Goal: Task Accomplishment & Management: Manage account settings

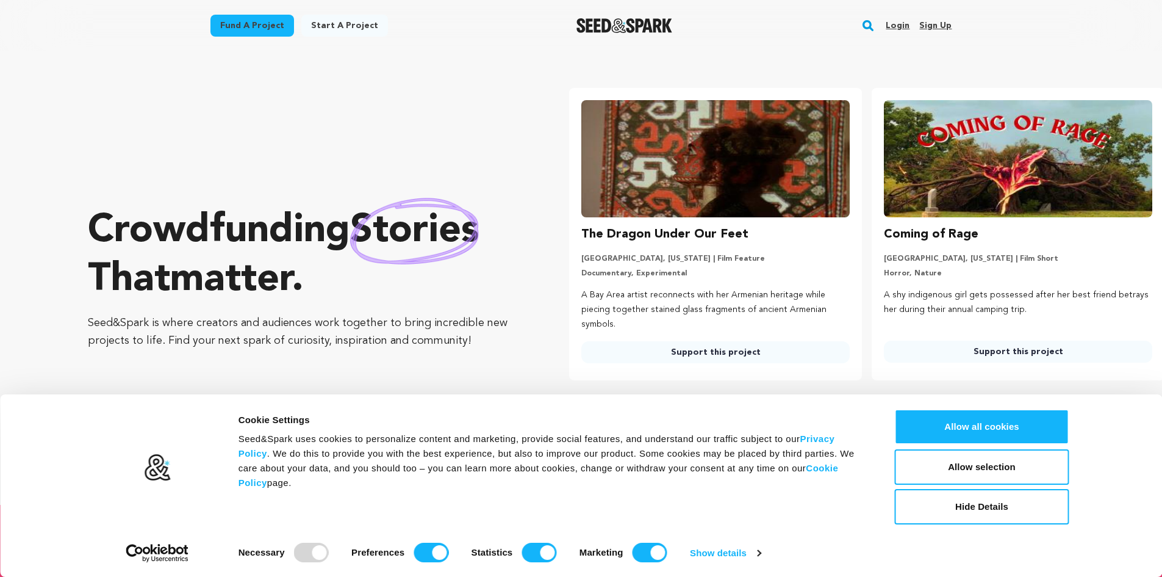
drag, startPoint x: 0, startPoint y: 0, endPoint x: 900, endPoint y: 23, distance: 900.2
click at [900, 23] on link "Login" at bounding box center [898, 26] width 24 height 20
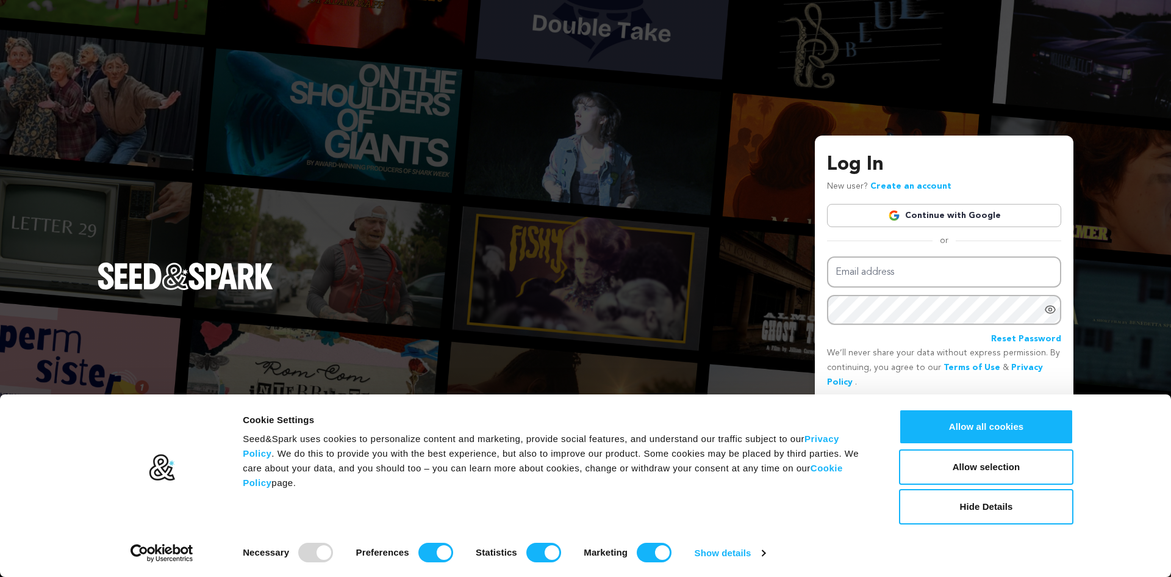
click at [943, 217] on link "Continue with Google" at bounding box center [944, 215] width 234 height 23
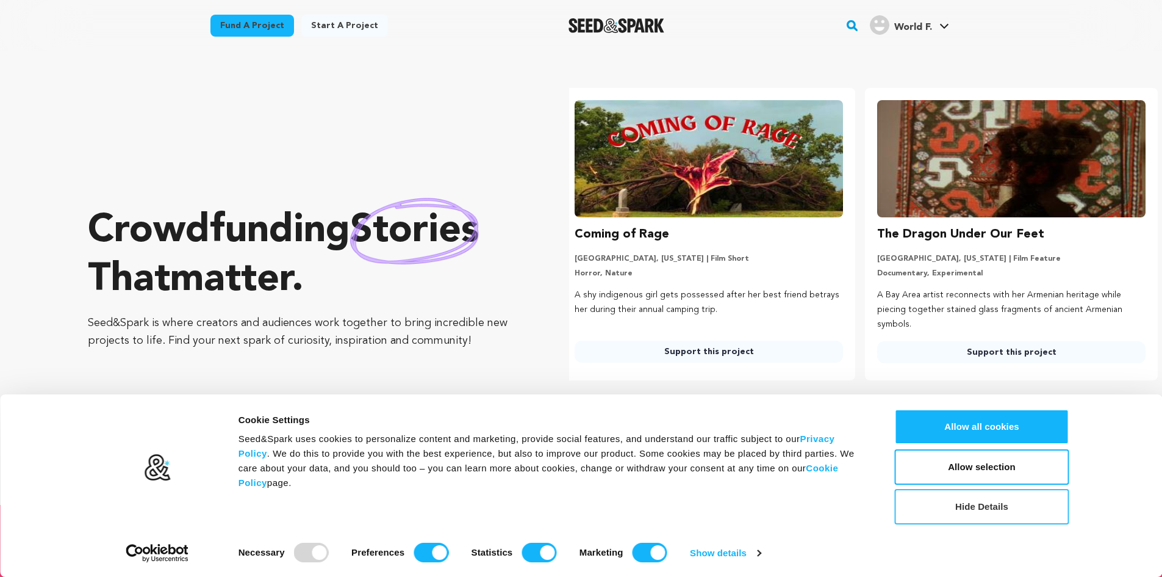
scroll to position [0, 312]
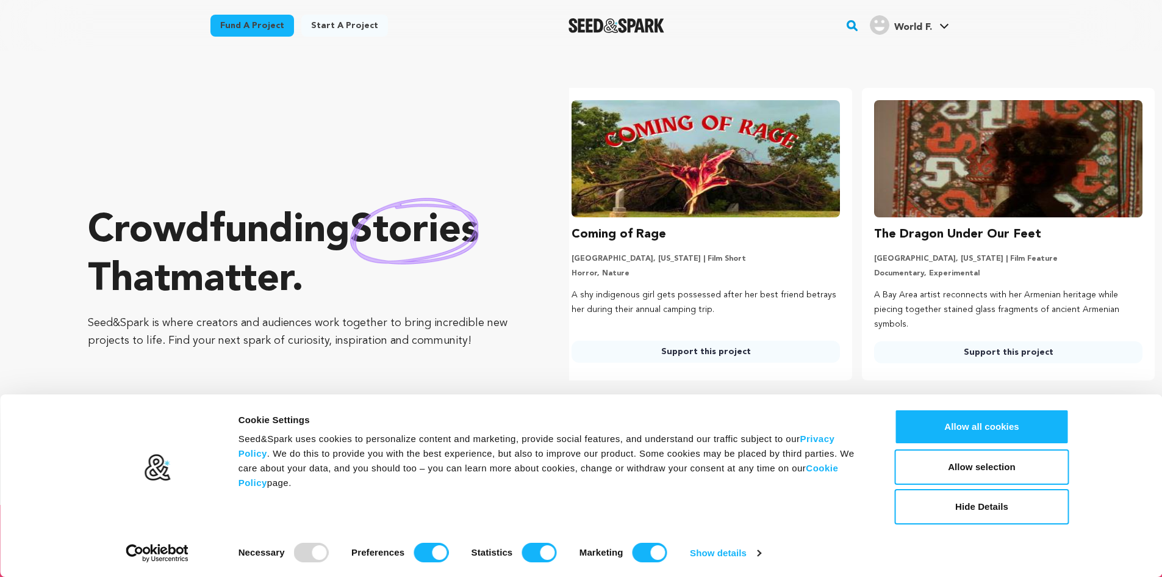
click at [927, 31] on span "World F." at bounding box center [913, 28] width 38 height 10
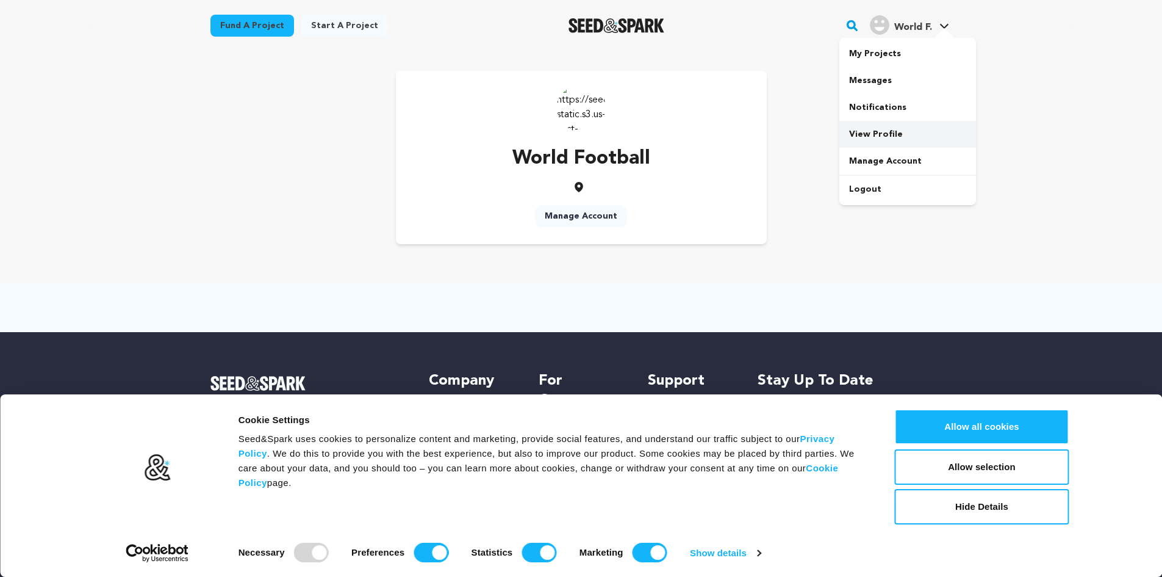
click at [877, 136] on link "View Profile" at bounding box center [907, 134] width 137 height 27
click at [589, 107] on img at bounding box center [581, 107] width 49 height 49
click at [936, 23] on link "World F. World F." at bounding box center [910, 24] width 84 height 22
click at [869, 136] on link "View Profile" at bounding box center [907, 134] width 137 height 27
click at [861, 133] on link "View Profile" at bounding box center [907, 134] width 137 height 27
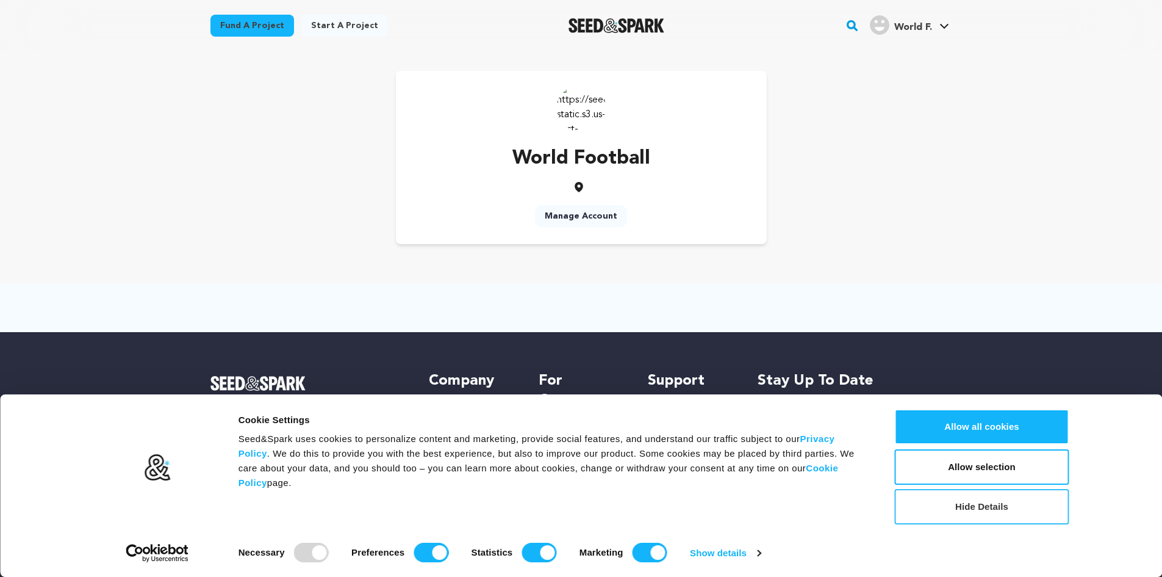
click at [976, 516] on button "Hide Details" at bounding box center [982, 506] width 174 height 35
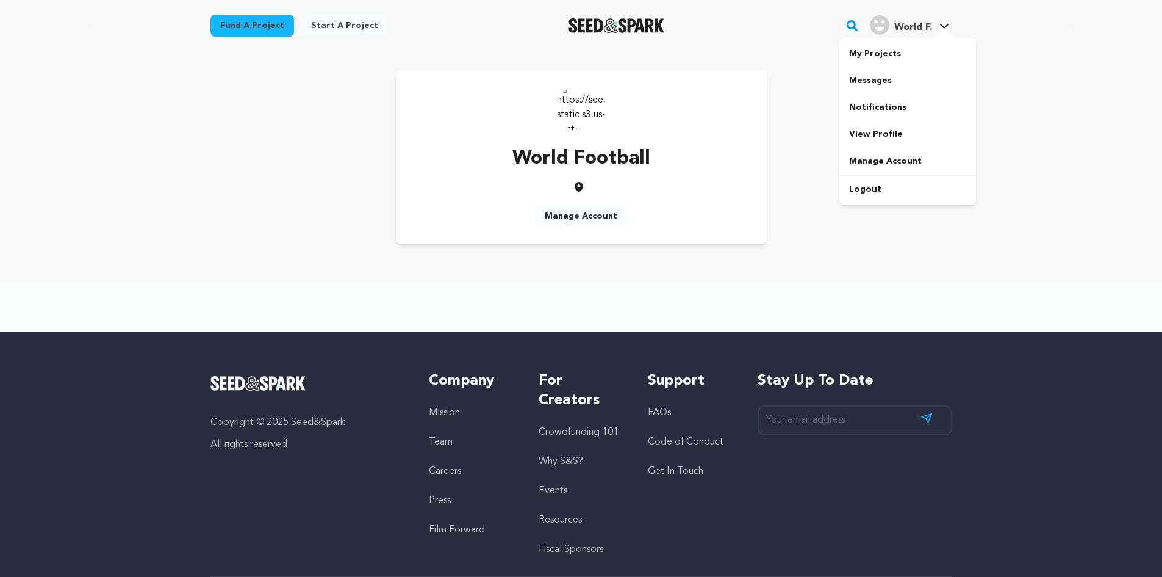
click at [888, 30] on img "World F.'s Profile" at bounding box center [880, 25] width 20 height 20
click at [880, 167] on link "Manage Account" at bounding box center [907, 161] width 137 height 27
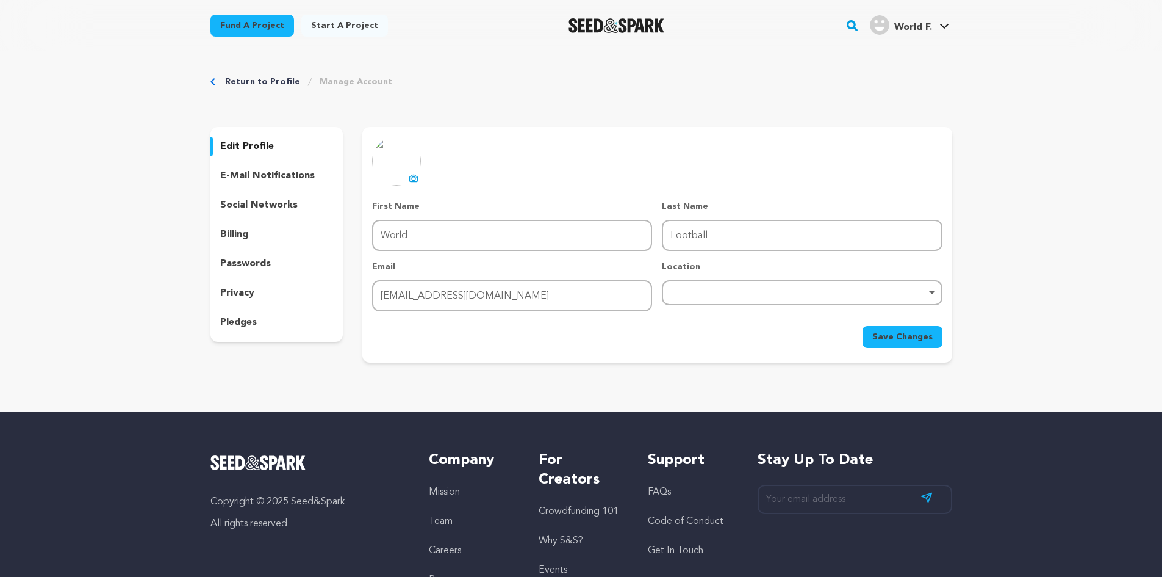
click at [419, 162] on img at bounding box center [396, 161] width 49 height 49
click at [402, 169] on img at bounding box center [396, 161] width 49 height 49
click at [251, 143] on p "edit profile" at bounding box center [247, 146] width 54 height 15
click at [403, 167] on img at bounding box center [396, 161] width 49 height 49
click at [415, 178] on icon at bounding box center [414, 178] width 10 height 10
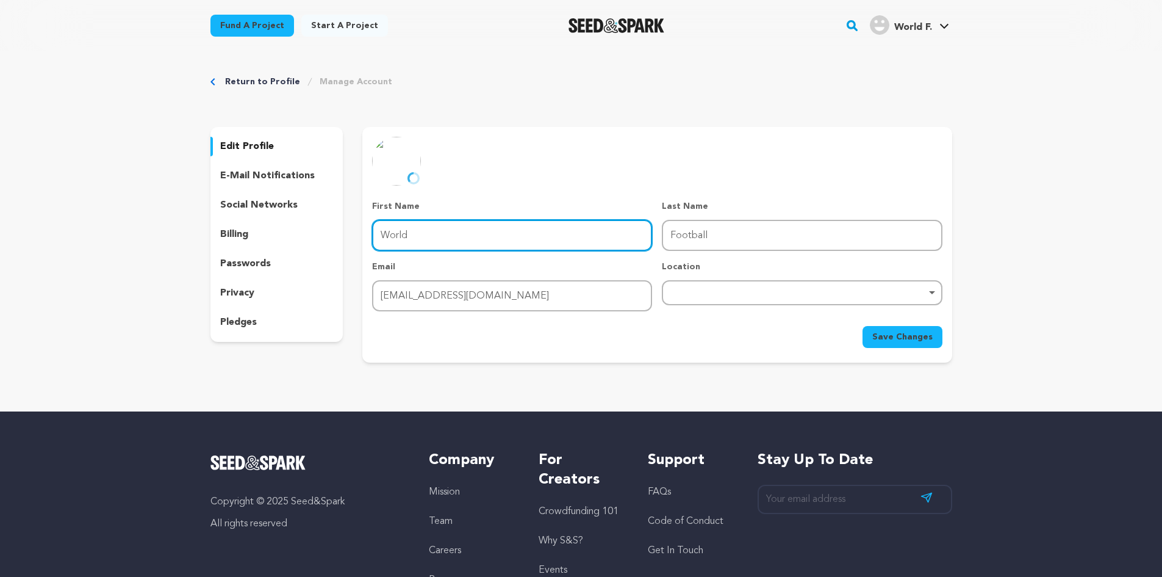
click at [446, 234] on input "World" at bounding box center [512, 235] width 280 height 31
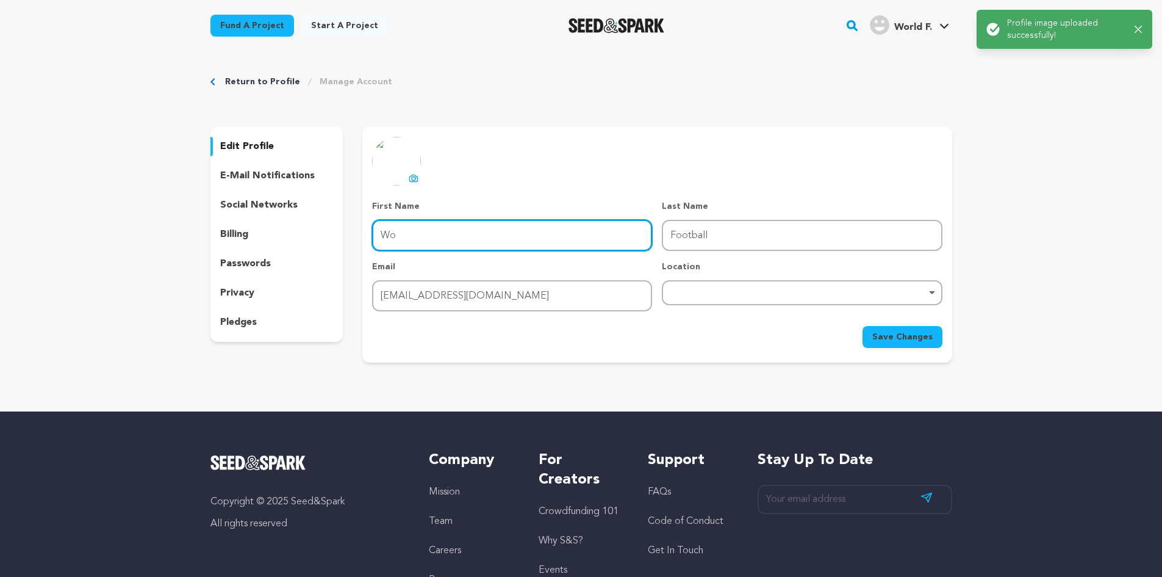
type input "W"
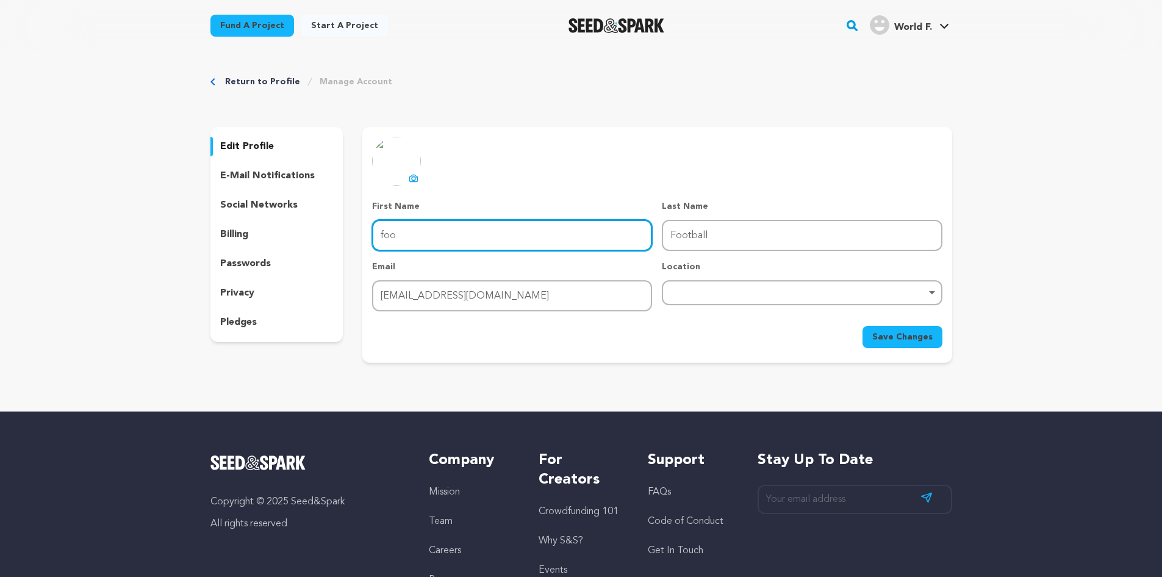
type input "Football"
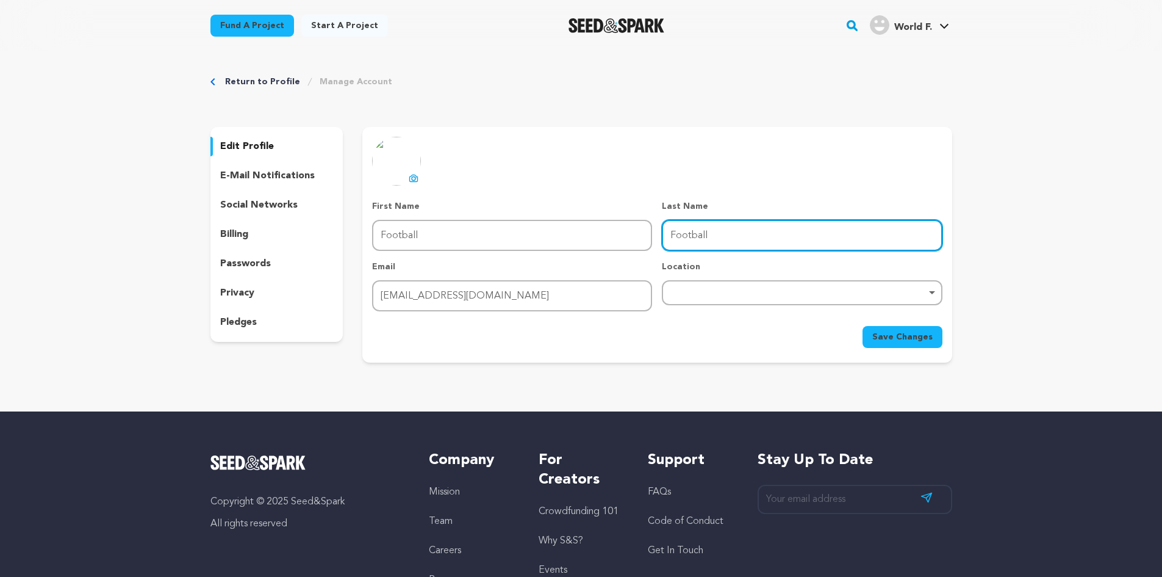
click at [685, 240] on input "Football" at bounding box center [802, 235] width 280 height 31
click at [737, 235] on input "World" at bounding box center [802, 235] width 280 height 31
click at [747, 290] on div "Remove item" at bounding box center [802, 292] width 268 height 5
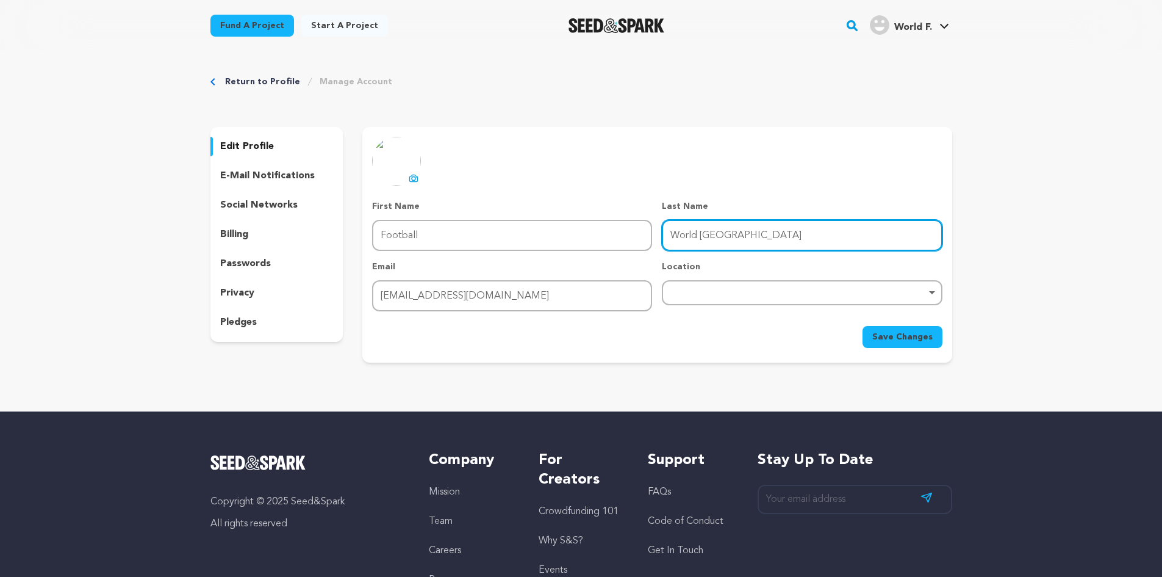
type input "World India"
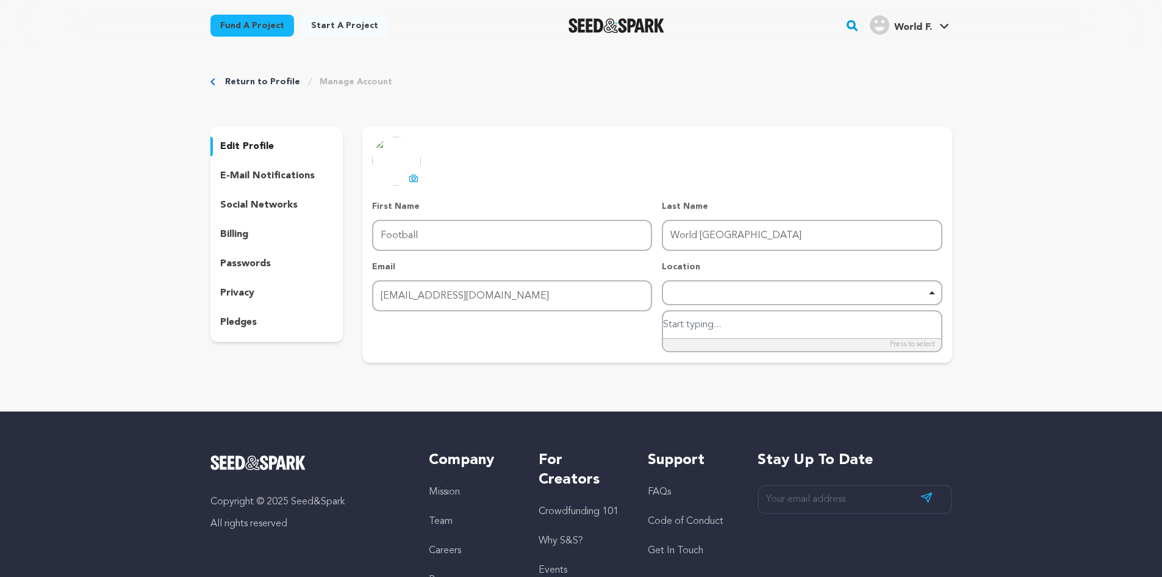
type input "i"
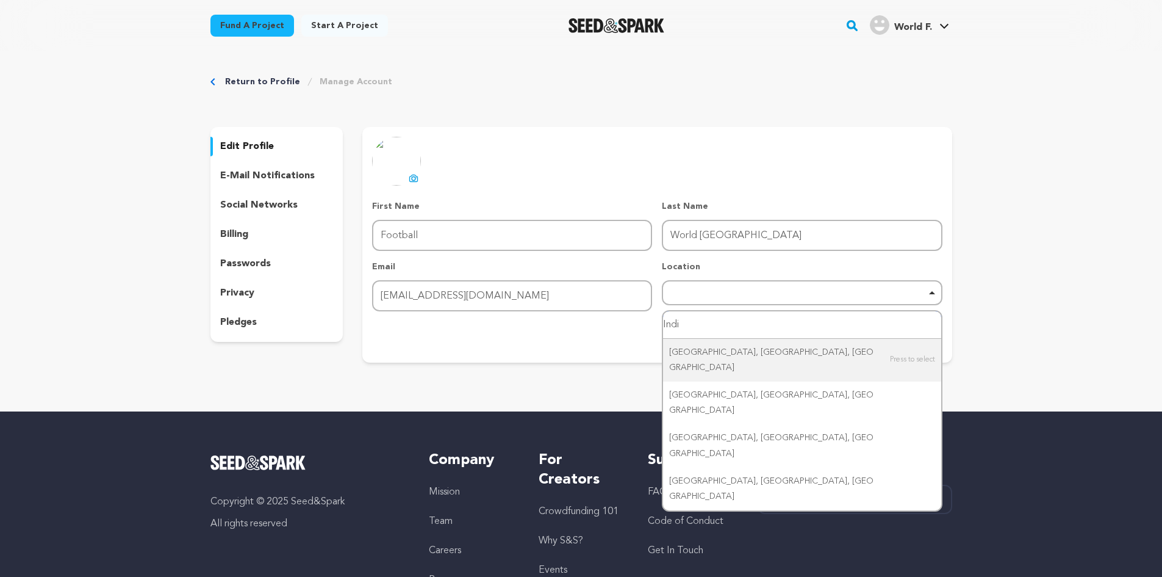
type input "India"
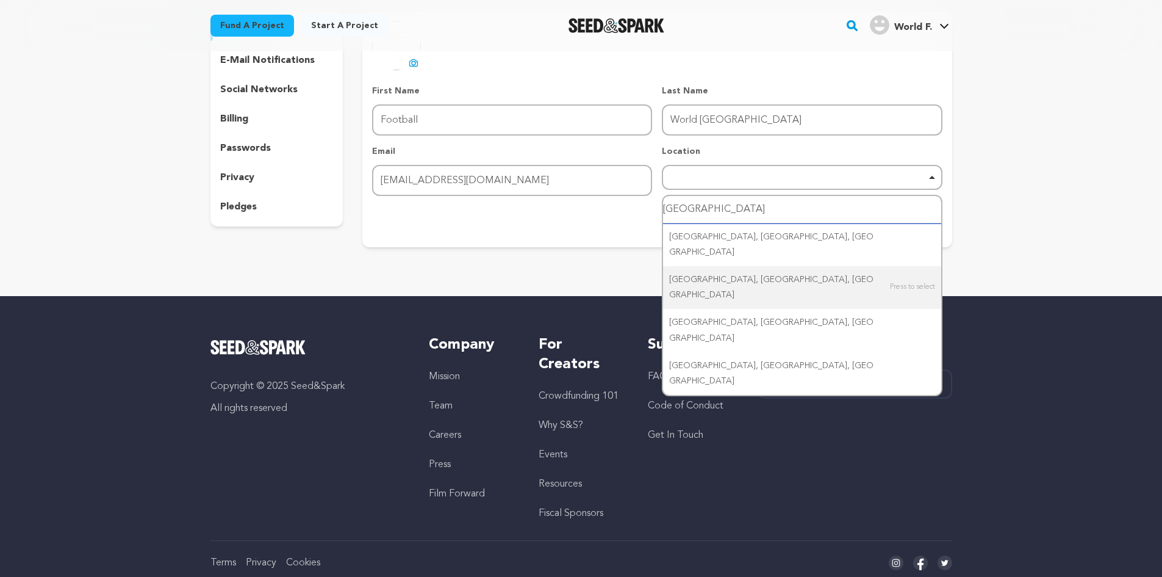
scroll to position [26, 0]
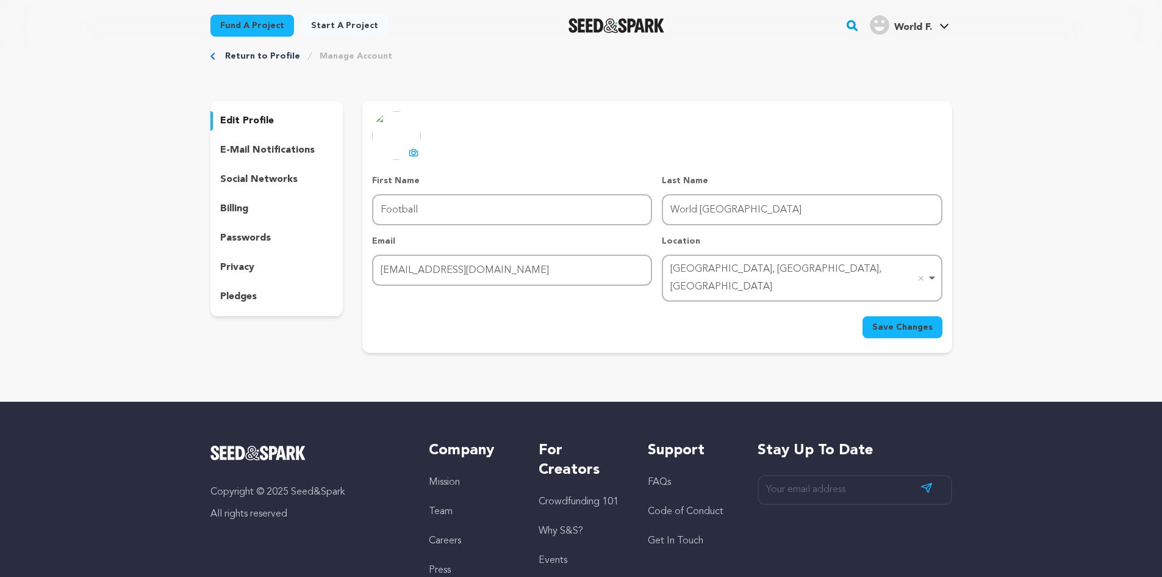
click at [783, 268] on div "Indianapolis, IN, USA Remove item" at bounding box center [798, 278] width 256 height 35
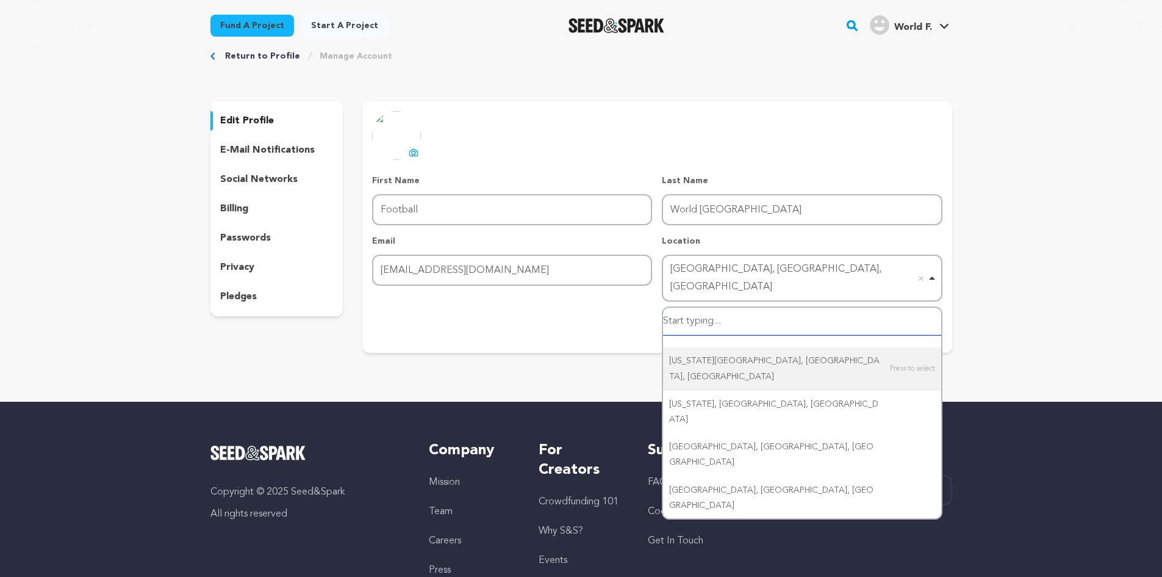
click at [784, 268] on div "Indianapolis, IN, USA Remove item" at bounding box center [798, 278] width 256 height 35
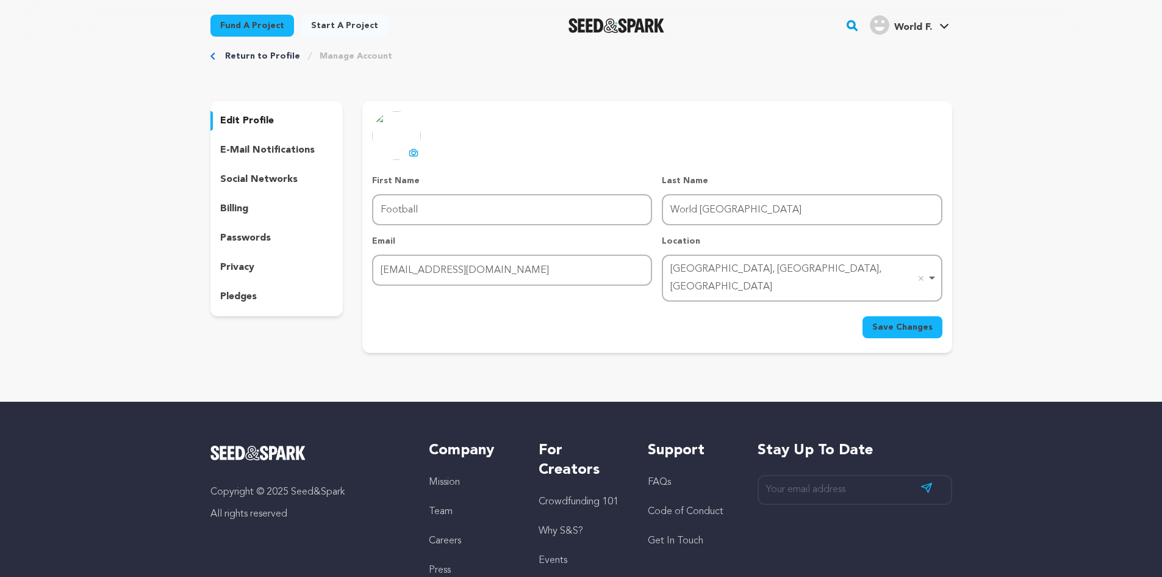
click at [789, 269] on div "Indianapolis, IN, USA Remove item" at bounding box center [798, 278] width 256 height 35
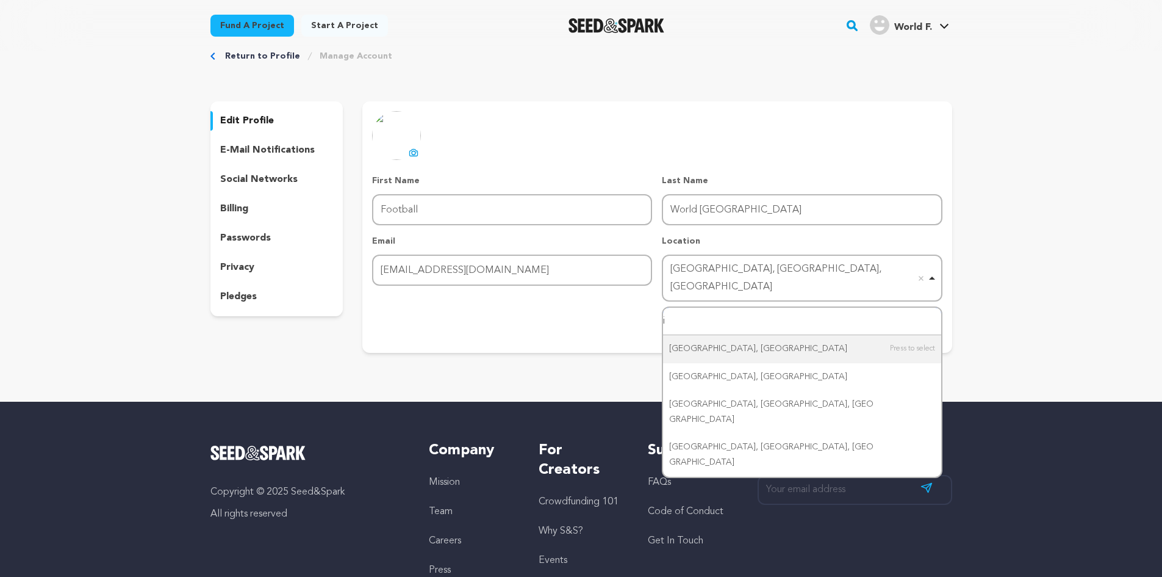
click at [772, 277] on div "Indianapolis, IN, USA Remove item" at bounding box center [798, 278] width 256 height 35
type input "i"
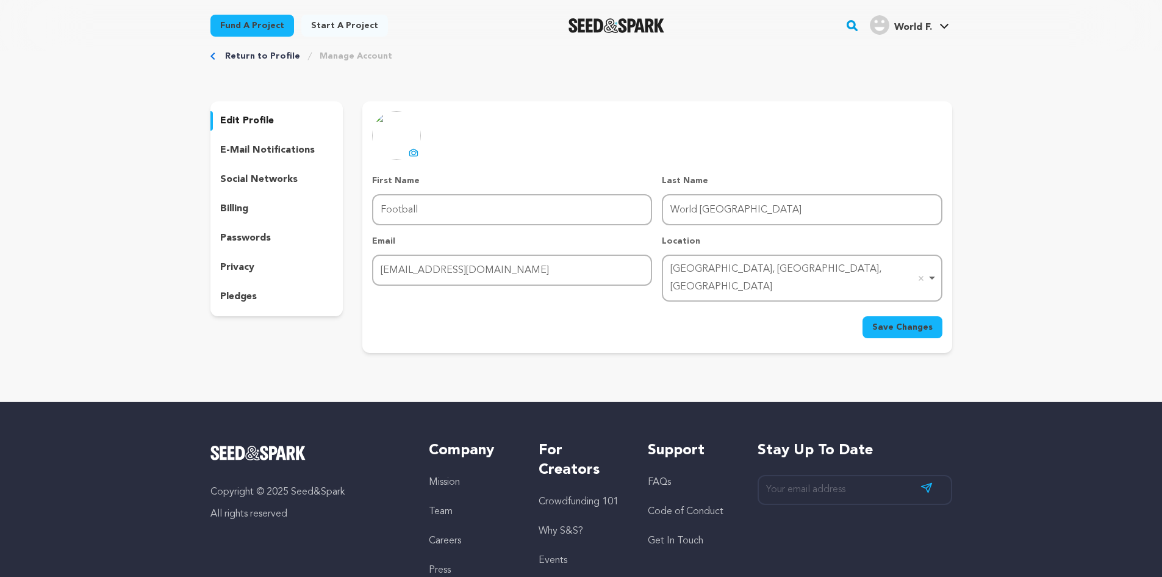
click at [772, 277] on div "Indianapolis, IN, USA Remove item" at bounding box center [798, 278] width 256 height 35
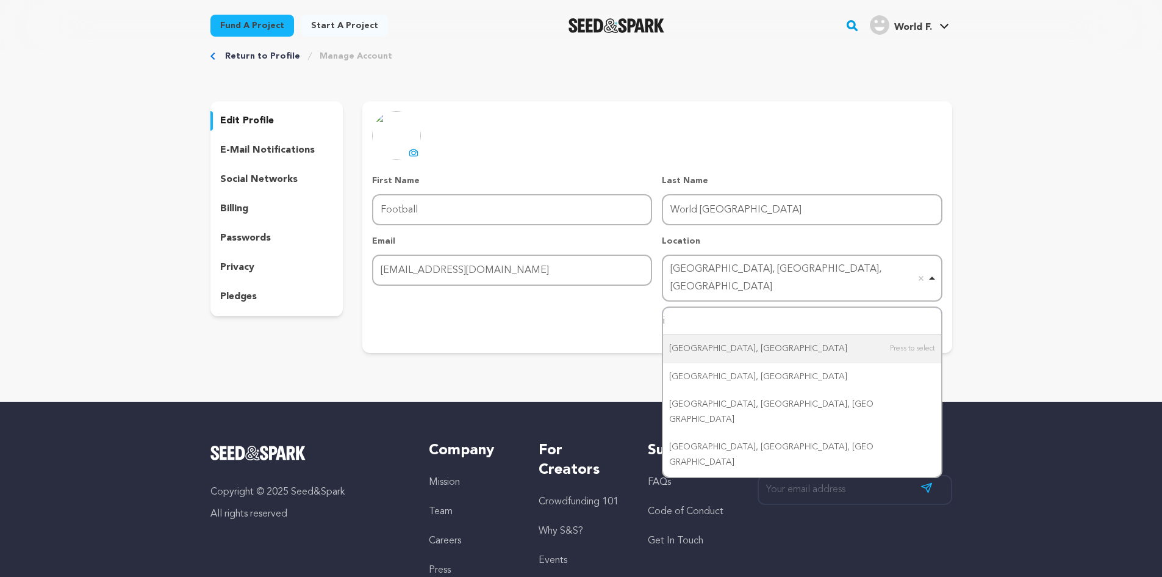
click at [772, 277] on div "Indianapolis, IN, USA Remove item" at bounding box center [798, 278] width 256 height 35
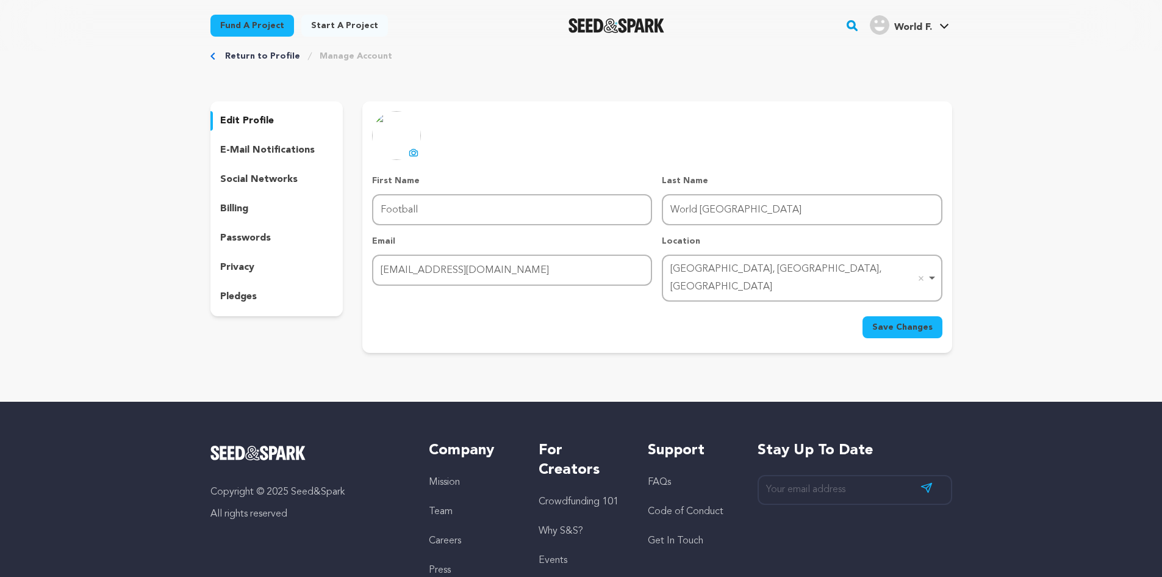
click at [768, 273] on div "Indianapolis, IN, USA Remove item" at bounding box center [798, 278] width 256 height 35
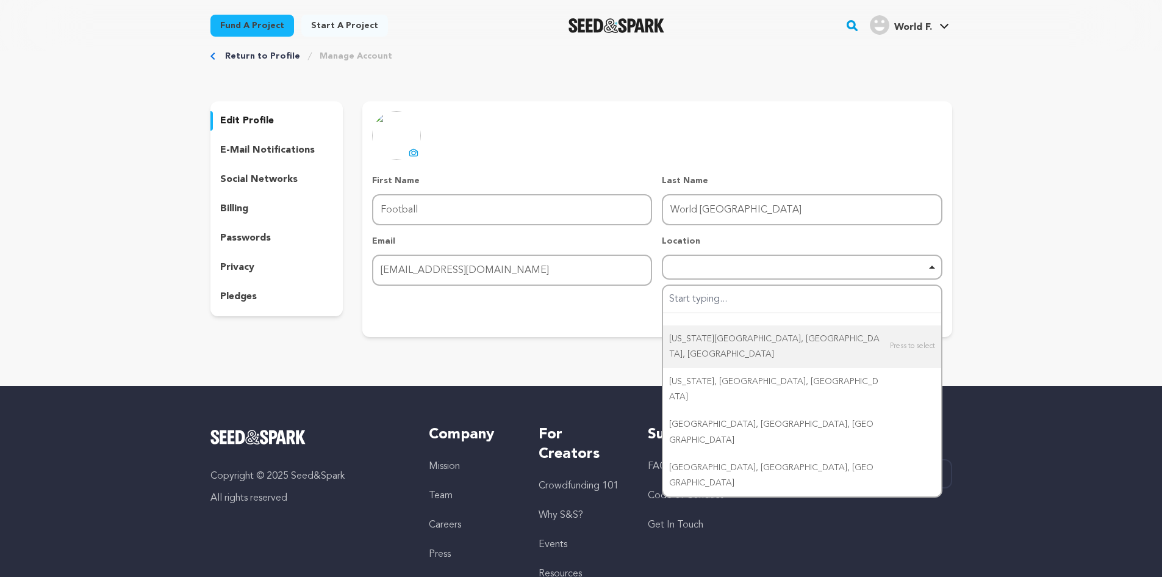
click at [595, 351] on div "Return to Profile Manage Account edit profile e-mail notifications social netwo…" at bounding box center [581, 196] width 781 height 340
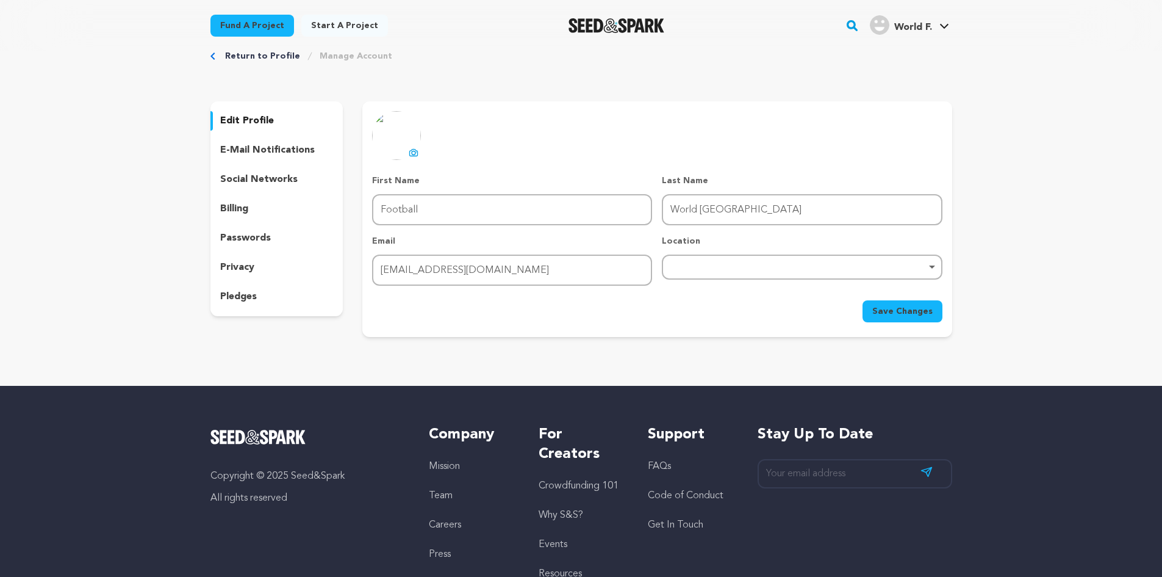
click at [885, 309] on span "Save Changes" at bounding box center [902, 311] width 60 height 12
click at [931, 24] on span "World F." at bounding box center [913, 28] width 38 height 10
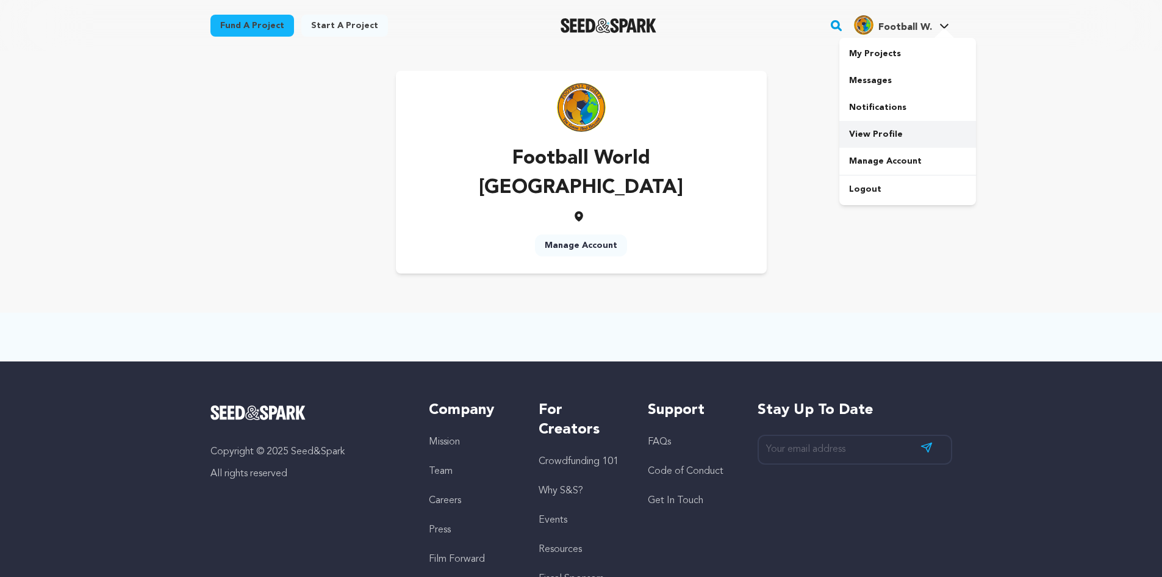
click at [877, 134] on link "View Profile" at bounding box center [907, 134] width 137 height 27
click at [883, 26] on span "Football W." at bounding box center [906, 28] width 54 height 10
click at [879, 132] on link "View Profile" at bounding box center [907, 134] width 137 height 27
